Goal: Task Accomplishment & Management: Use online tool/utility

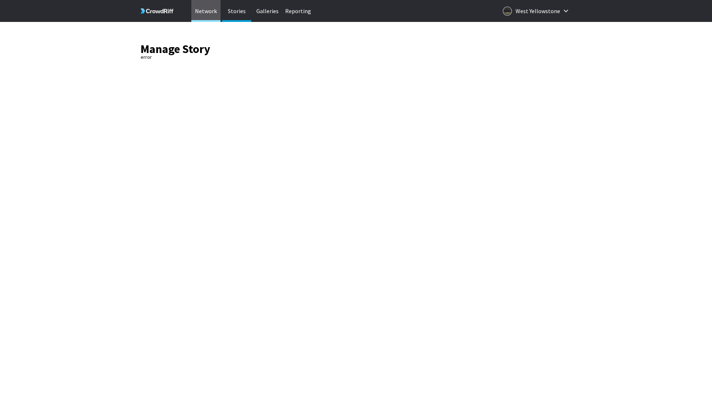
click at [210, 13] on p "Network" at bounding box center [205, 11] width 29 height 22
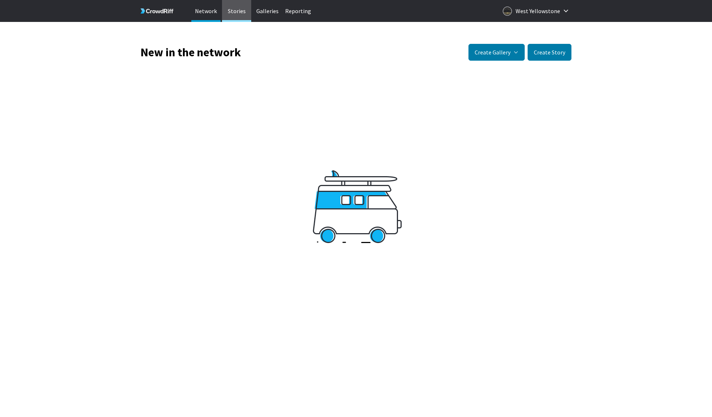
click at [230, 11] on p "Stories" at bounding box center [236, 11] width 29 height 22
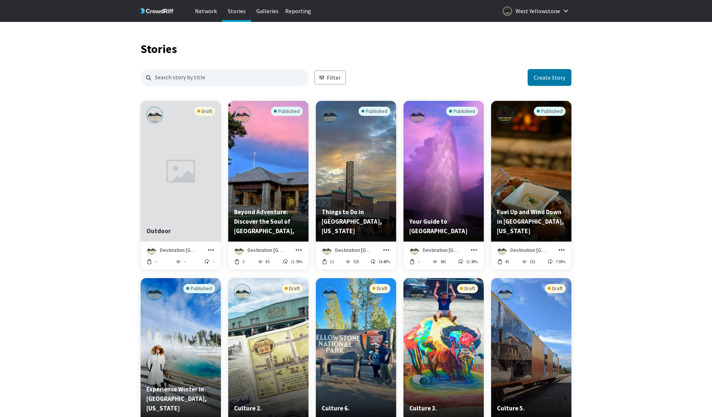
scroll to position [886, 431]
click at [213, 251] on icon "grid" at bounding box center [210, 249] width 7 height 7
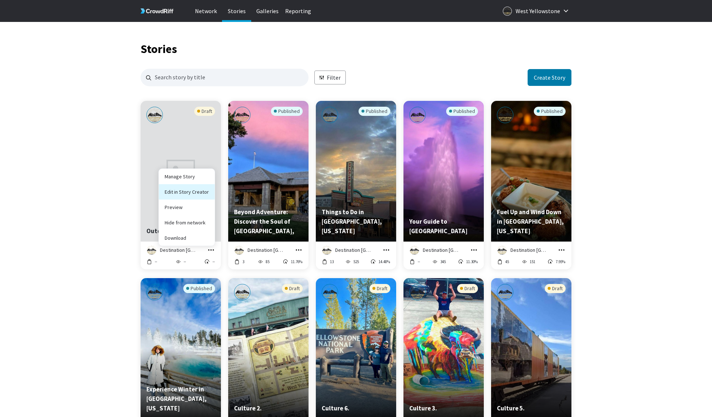
click at [195, 194] on link "Edit in Story Creator" at bounding box center [187, 191] width 56 height 15
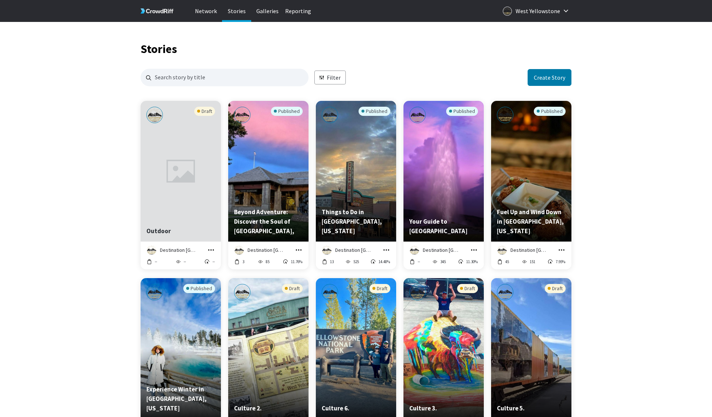
scroll to position [0, 0]
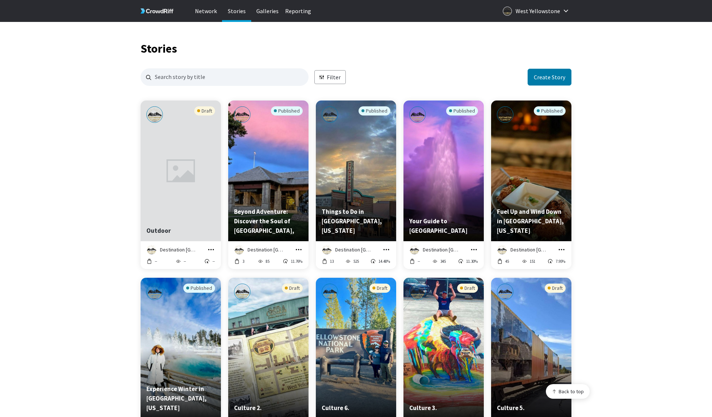
scroll to position [904, 431]
click at [213, 250] on icon "grid" at bounding box center [211, 249] width 6 height 1
click at [197, 193] on link "Edit in Story Creator" at bounding box center [187, 191] width 56 height 15
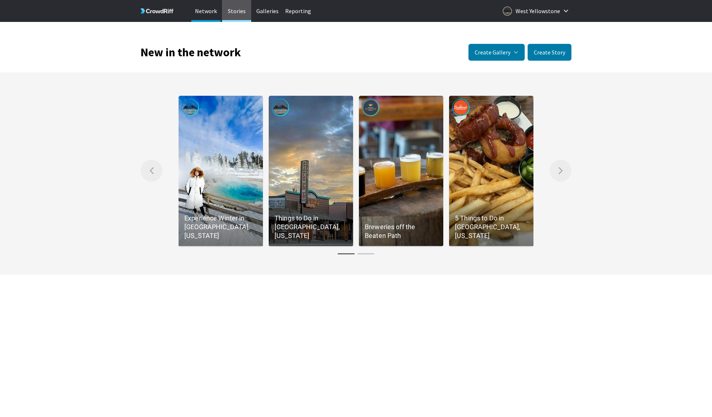
click at [243, 11] on p "Stories" at bounding box center [236, 11] width 29 height 22
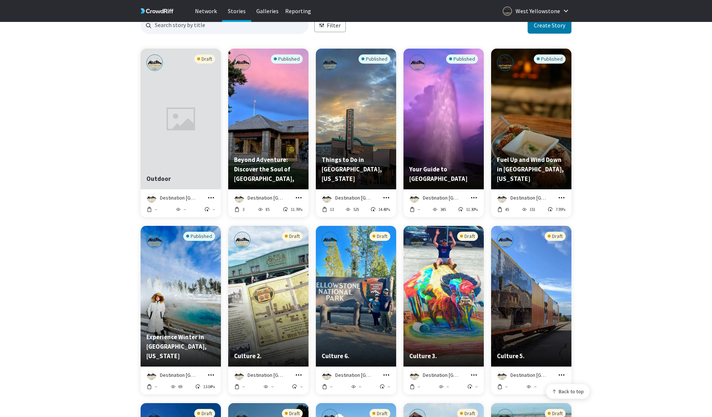
scroll to position [904, 431]
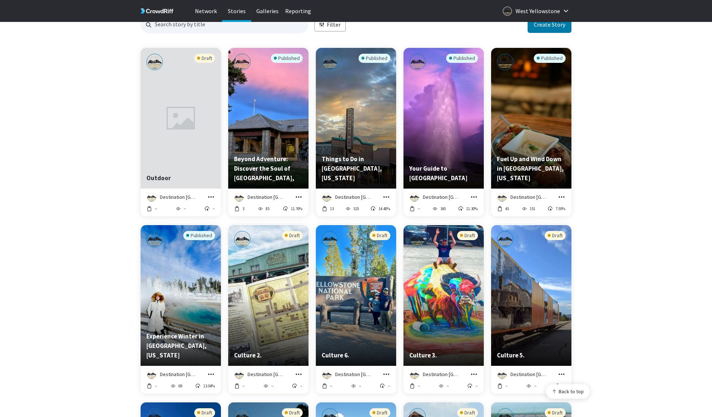
click at [213, 196] on icon "grid" at bounding box center [210, 196] width 7 height 7
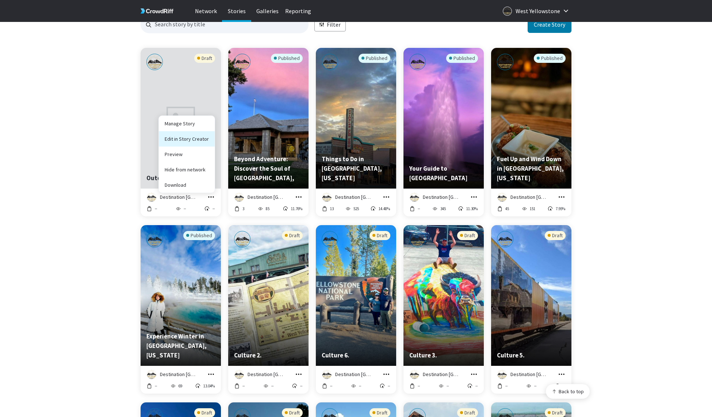
click at [197, 139] on link "Edit in Story Creator" at bounding box center [187, 138] width 56 height 15
